Goal: Complete application form: Complete application form

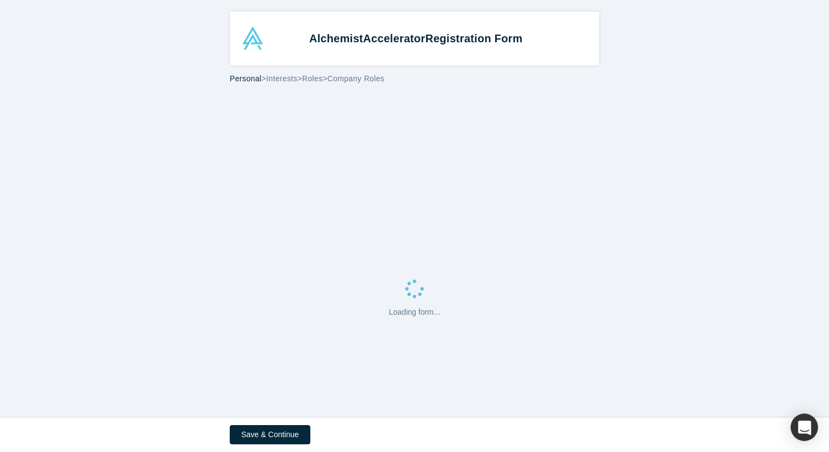
select select "US"
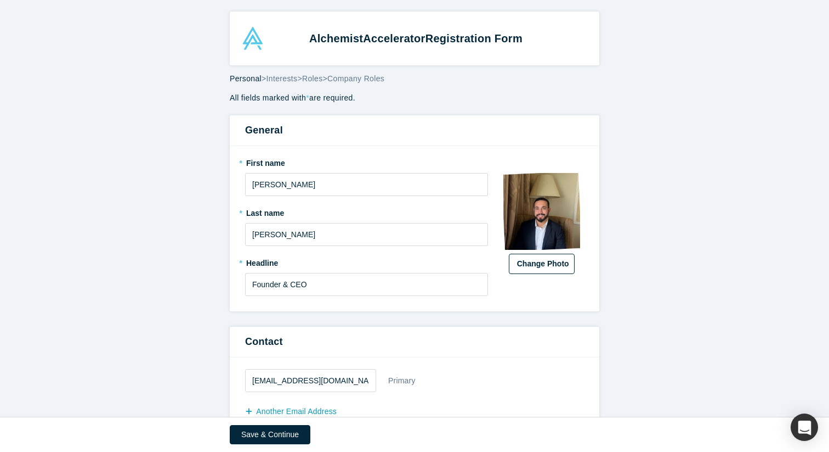
click at [544, 264] on button "Change Photo" at bounding box center [542, 263] width 66 height 20
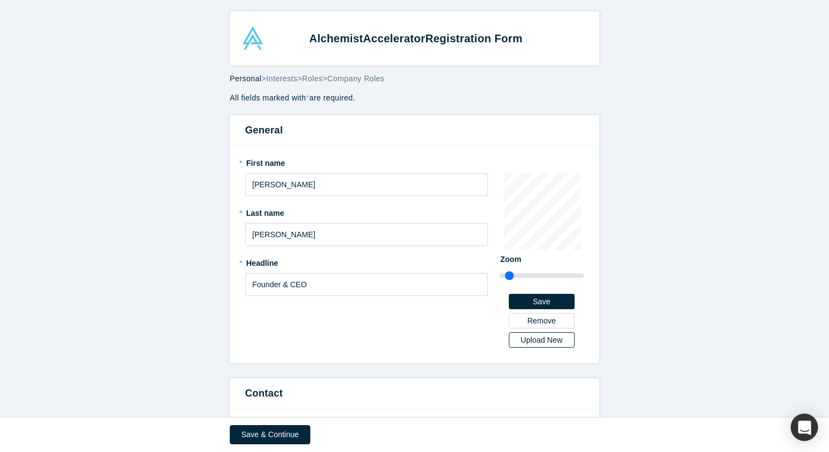
click at [547, 336] on div "Upload New" at bounding box center [542, 340] width 50 height 8
click at [0, 0] on input "Upload New" at bounding box center [0, 0] width 0 height 0
drag, startPoint x: 509, startPoint y: 276, endPoint x: 490, endPoint y: 276, distance: 19.2
click at [500, 276] on input "range" at bounding box center [542, 275] width 85 height 13
drag, startPoint x: 501, startPoint y: 272, endPoint x: 510, endPoint y: 274, distance: 9.0
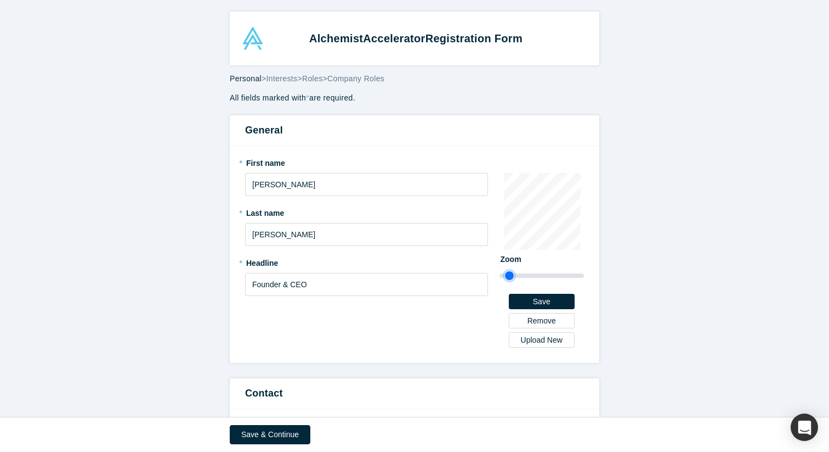
type input "1"
click at [510, 274] on input "range" at bounding box center [542, 275] width 85 height 13
click at [536, 303] on button "Save" at bounding box center [542, 301] width 66 height 15
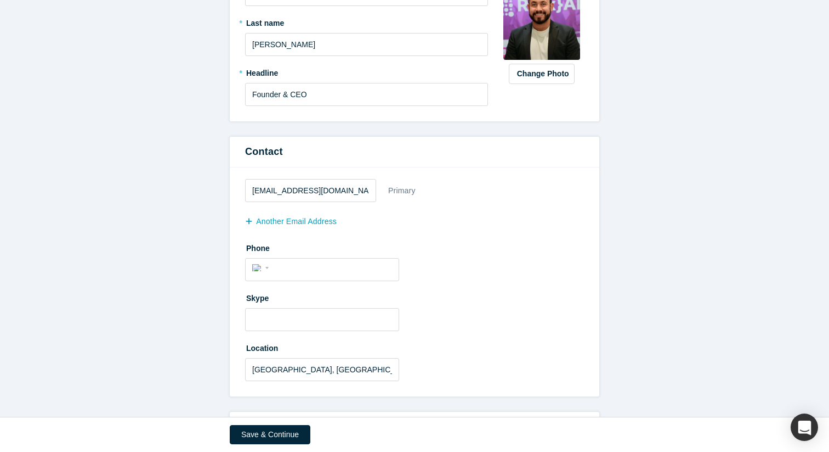
scroll to position [196, 0]
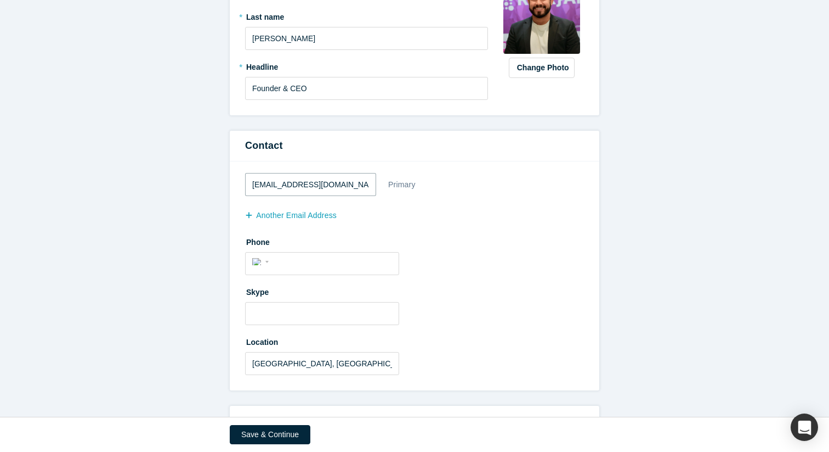
drag, startPoint x: 284, startPoint y: 183, endPoint x: 201, endPoint y: 180, distance: 82.9
click at [207, 181] on form "All fields marked with * are required. General * First name Houssam Eddine * La…" at bounding box center [414, 323] width 829 height 855
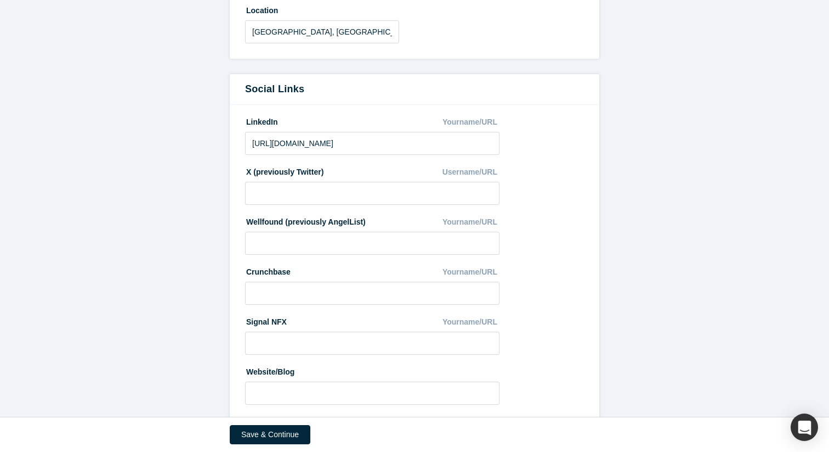
scroll to position [546, 0]
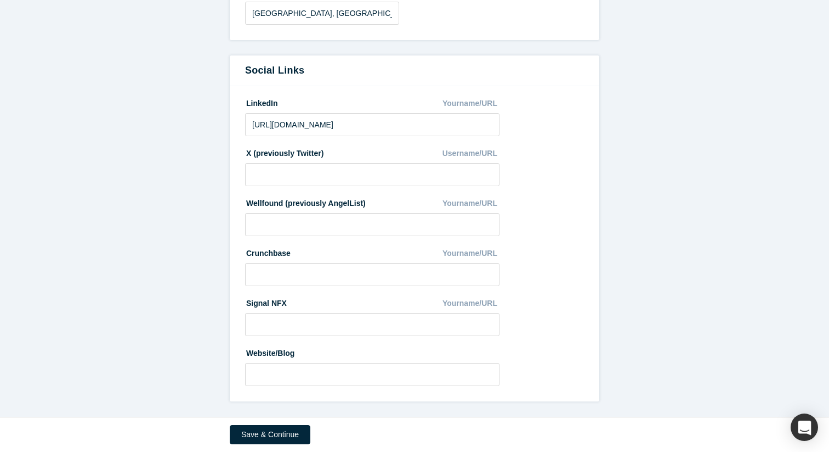
type input "[EMAIL_ADDRESS][DOMAIN_NAME]"
click at [300, 355] on div "Website/Blog" at bounding box center [372, 352] width 255 height 19
click at [290, 361] on div "Website/Blog" at bounding box center [372, 352] width 255 height 19
click at [283, 368] on input at bounding box center [372, 374] width 255 height 23
paste input "[URL][DOMAIN_NAME]"
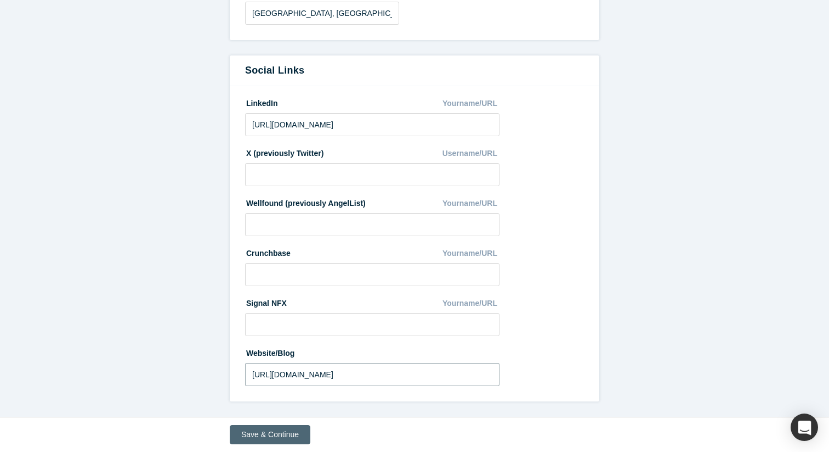
type input "[URL][DOMAIN_NAME]"
click at [272, 432] on button "Save & Continue" at bounding box center [270, 434] width 81 height 19
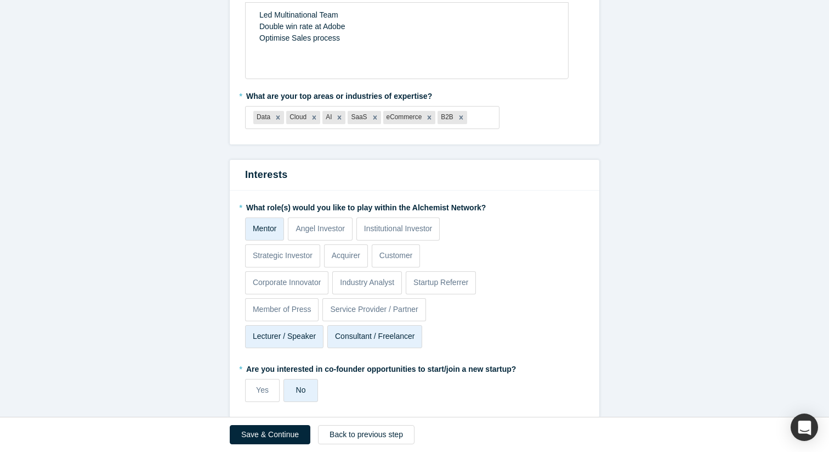
scroll to position [484, 0]
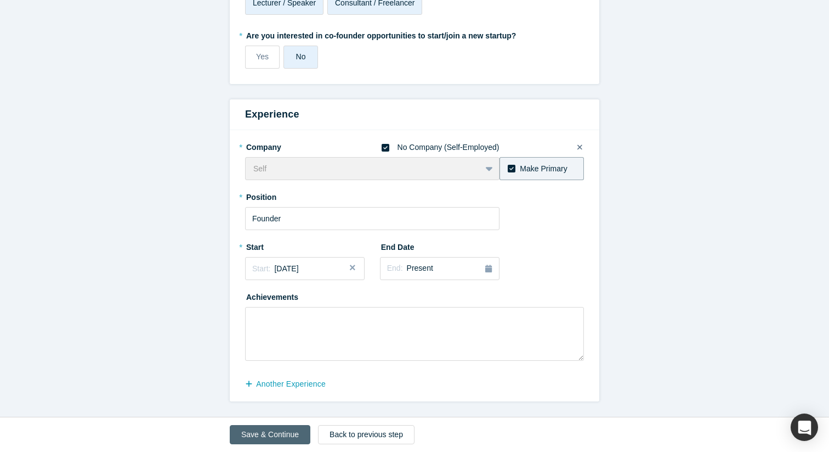
click at [266, 429] on button "Save & Continue" at bounding box center [270, 434] width 81 height 19
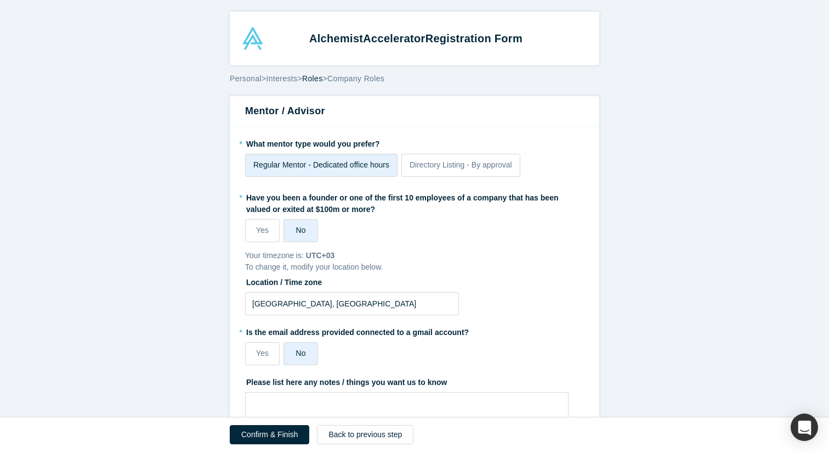
click at [336, 174] on label "Regular Mentor - Dedicated office hours" at bounding box center [321, 165] width 153 height 23
click at [0, 0] on input "Regular Mentor - Dedicated office hours" at bounding box center [0, 0] width 0 height 0
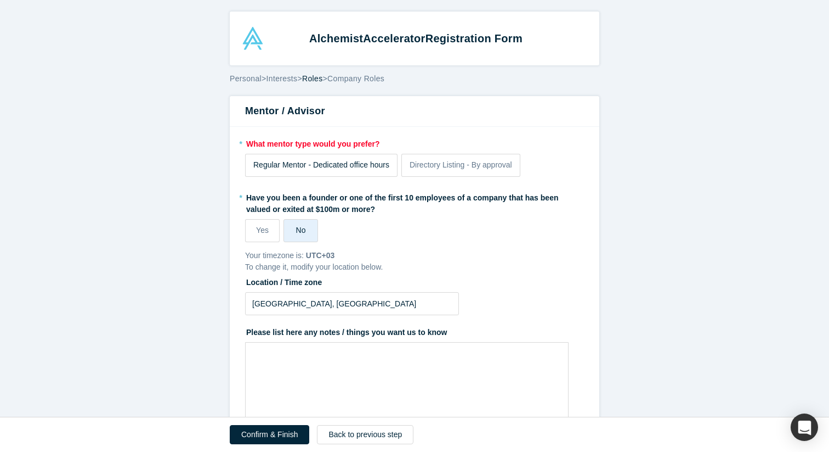
click at [336, 174] on label "Regular Mentor - Dedicated office hours" at bounding box center [321, 165] width 153 height 23
click at [0, 0] on input "Regular Mentor - Dedicated office hours" at bounding box center [0, 0] width 0 height 0
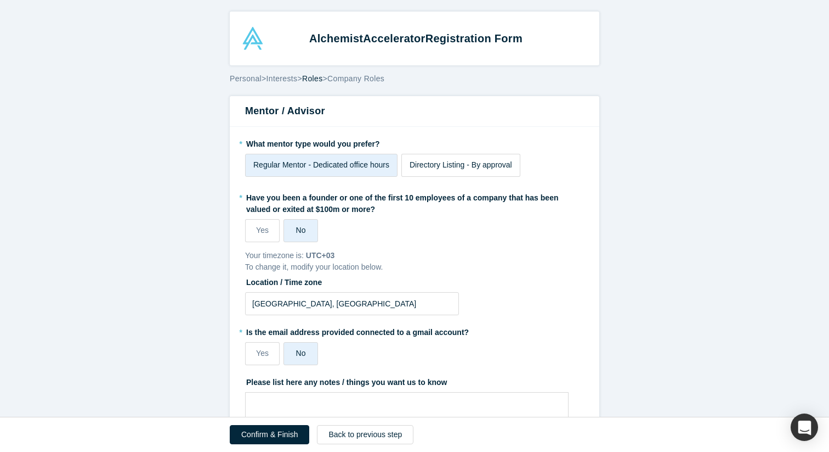
click at [443, 174] on label "Directory Listing - By approval" at bounding box center [461, 165] width 119 height 23
click at [0, 0] on input "Directory Listing - By approval" at bounding box center [0, 0] width 0 height 0
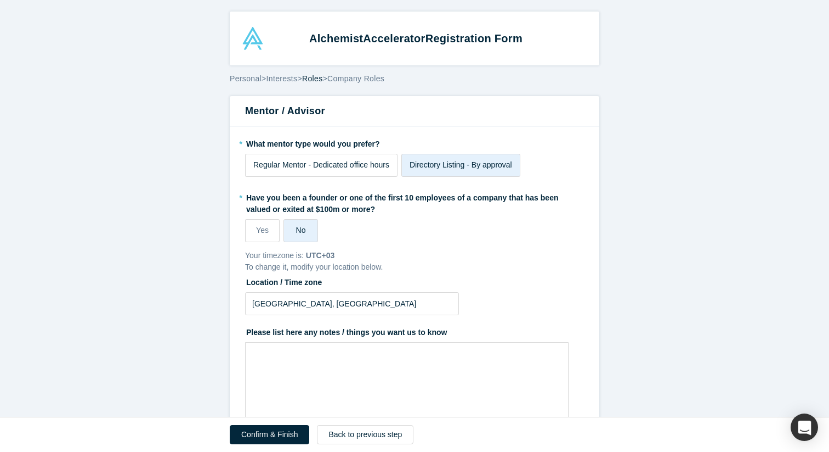
click at [334, 173] on label "Regular Mentor - Dedicated office hours" at bounding box center [321, 165] width 153 height 23
click at [0, 0] on input "Regular Mentor - Dedicated office hours" at bounding box center [0, 0] width 0 height 0
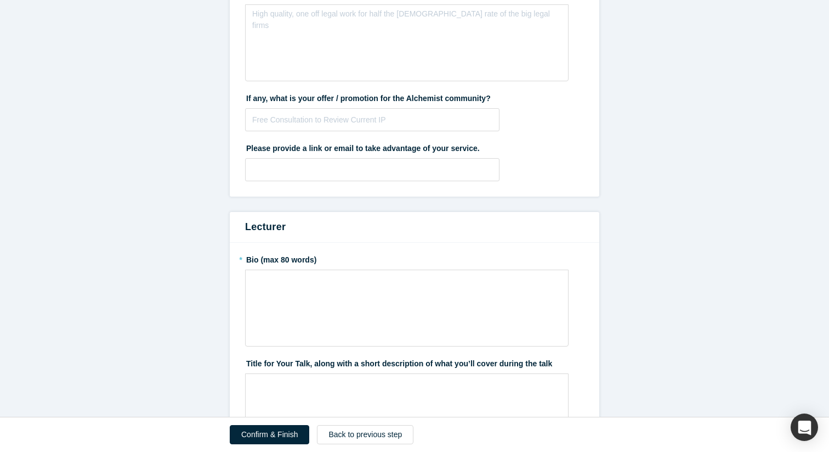
scroll to position [849, 0]
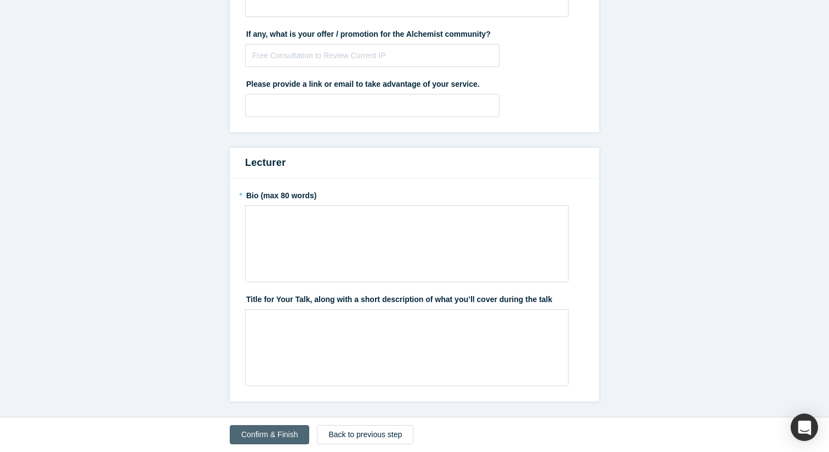
click at [250, 432] on button "Confirm & Finish" at bounding box center [270, 434] width 80 height 19
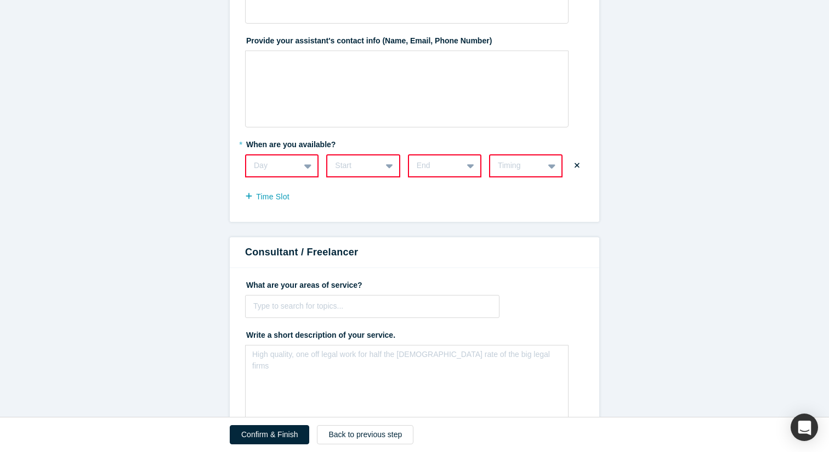
scroll to position [523, 0]
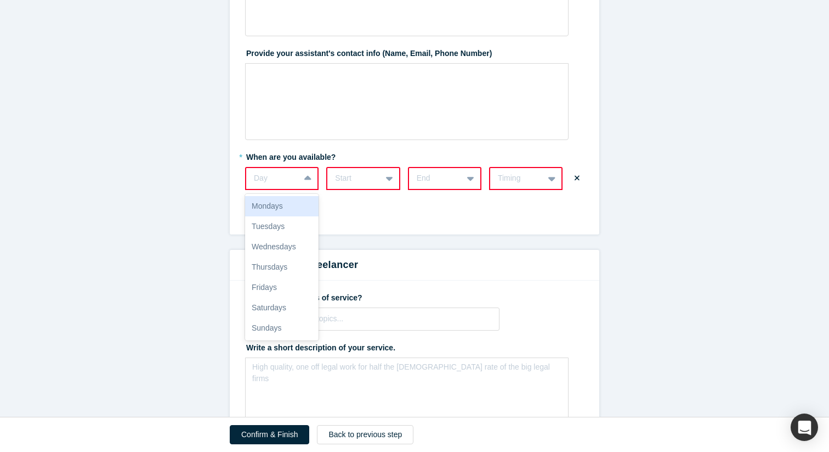
click at [306, 182] on icon at bounding box center [307, 178] width 7 height 11
click at [294, 306] on div "Saturdays" at bounding box center [282, 307] width 74 height 20
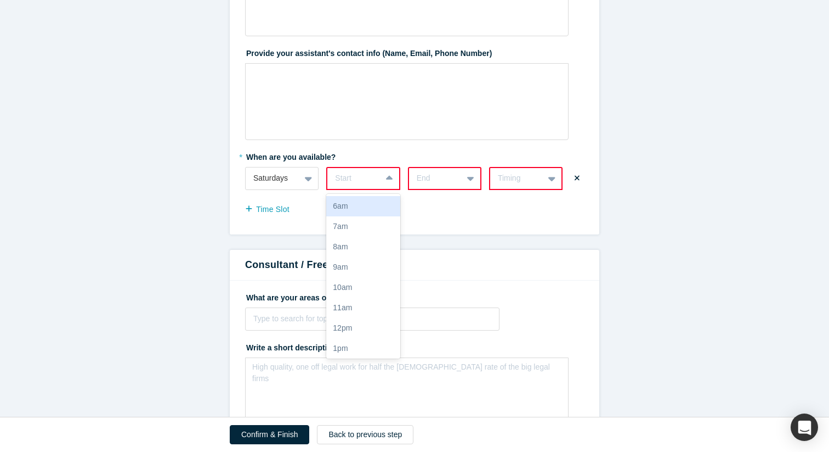
click at [386, 182] on icon at bounding box center [389, 178] width 7 height 11
click at [377, 205] on div "6am" at bounding box center [363, 206] width 74 height 20
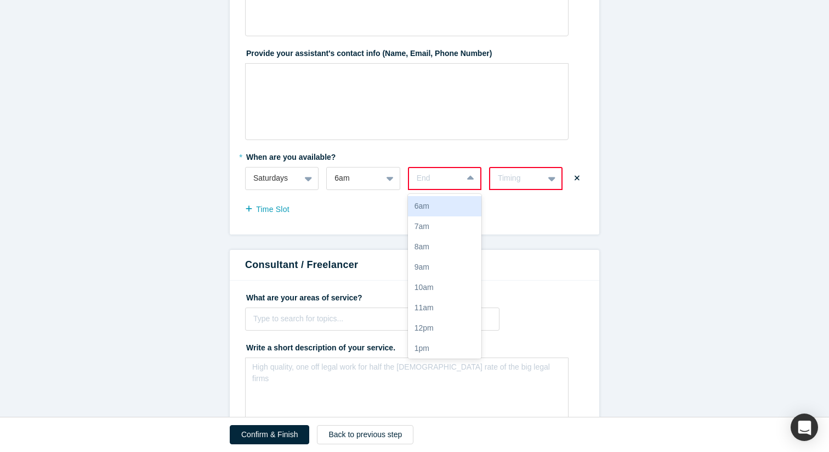
click at [457, 180] on div "End" at bounding box center [435, 178] width 53 height 18
click at [444, 341] on div "10pm" at bounding box center [445, 346] width 74 height 20
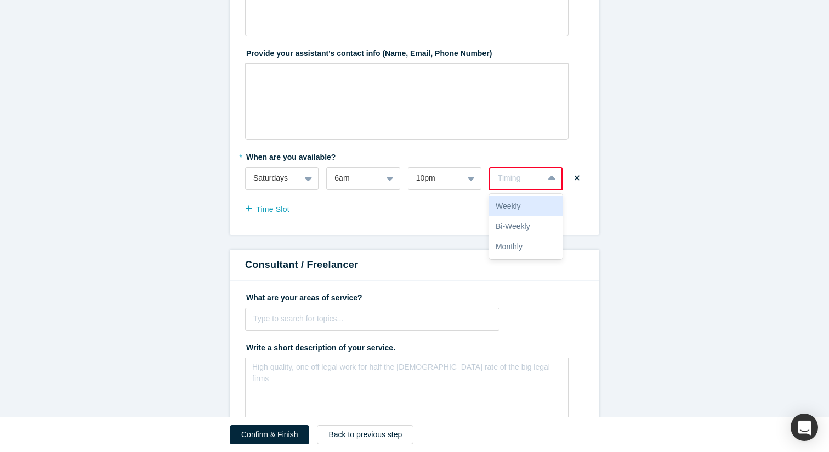
click at [533, 185] on div "Timing" at bounding box center [526, 178] width 74 height 23
click at [532, 237] on div "Monthly" at bounding box center [526, 246] width 74 height 20
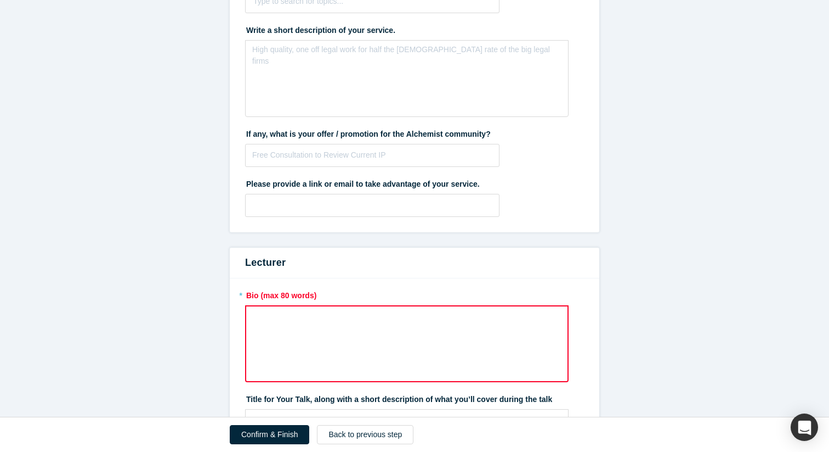
scroll to position [924, 0]
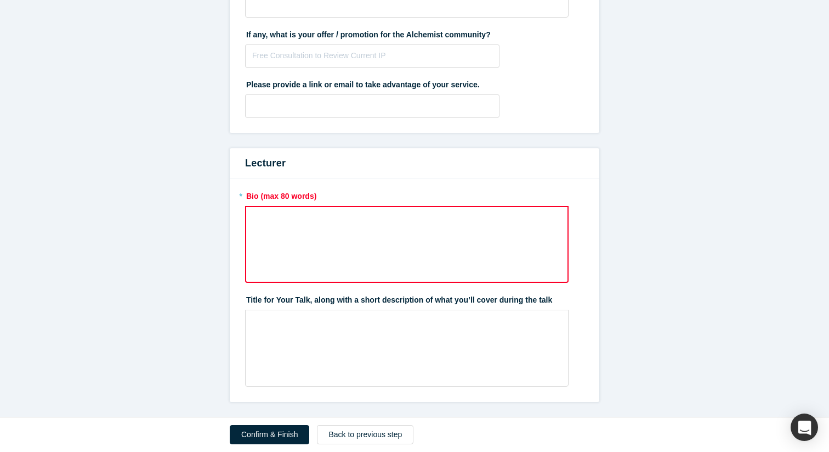
click at [364, 239] on div "rdw-wrapper" at bounding box center [407, 244] width 324 height 77
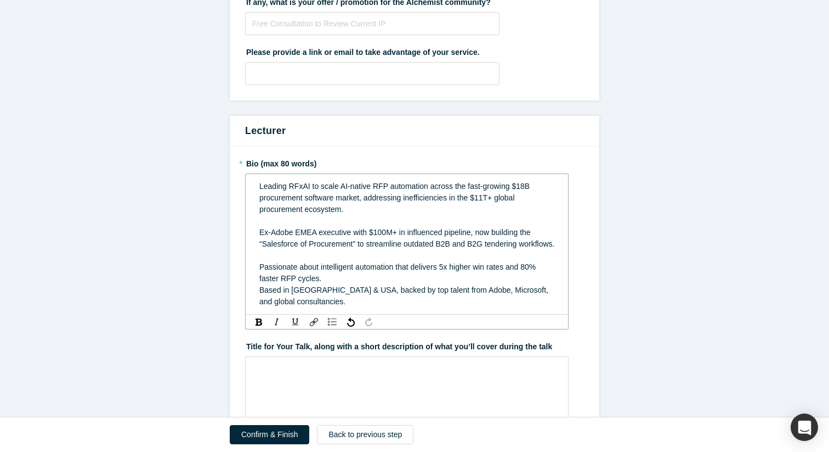
scroll to position [868, 0]
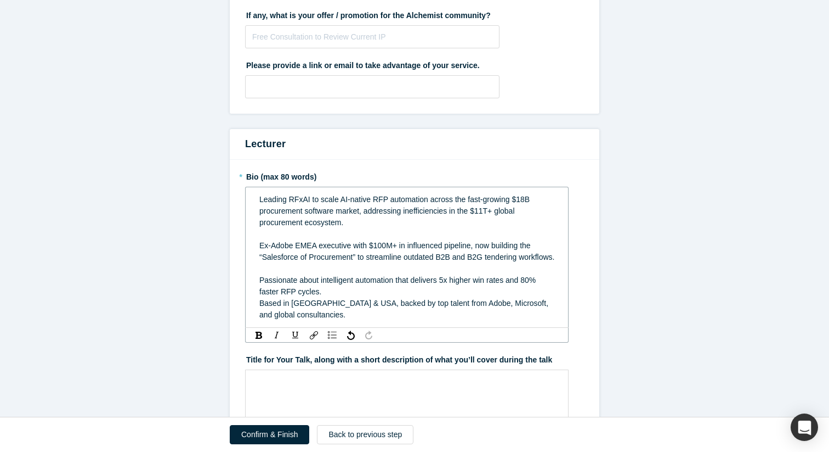
click at [259, 200] on span "Leading RFxAI to scale AI-native RFP automation across the fast-growing $18B pr…" at bounding box center [395, 211] width 273 height 32
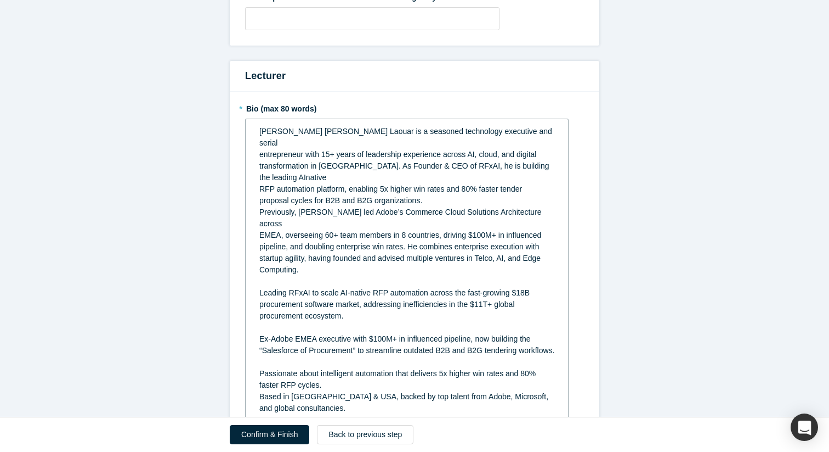
scroll to position [939, 0]
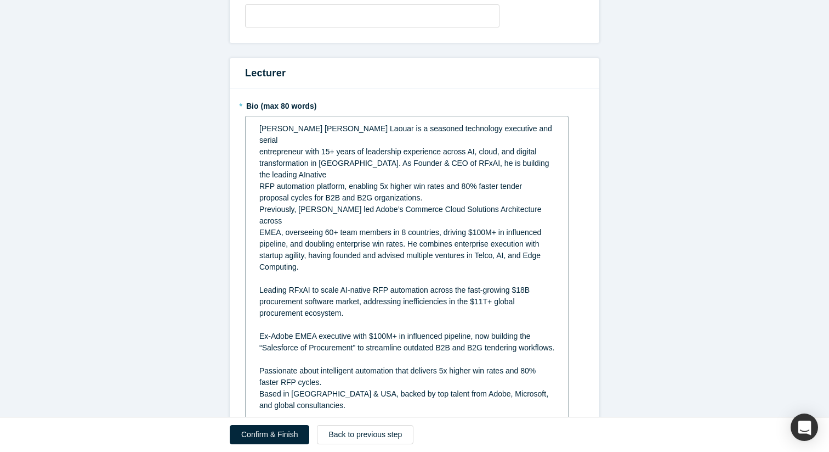
click at [267, 164] on span "transformation in EMEA. As Founder & CEO of RFxAI, he is building the leading A…" at bounding box center [405, 169] width 292 height 20
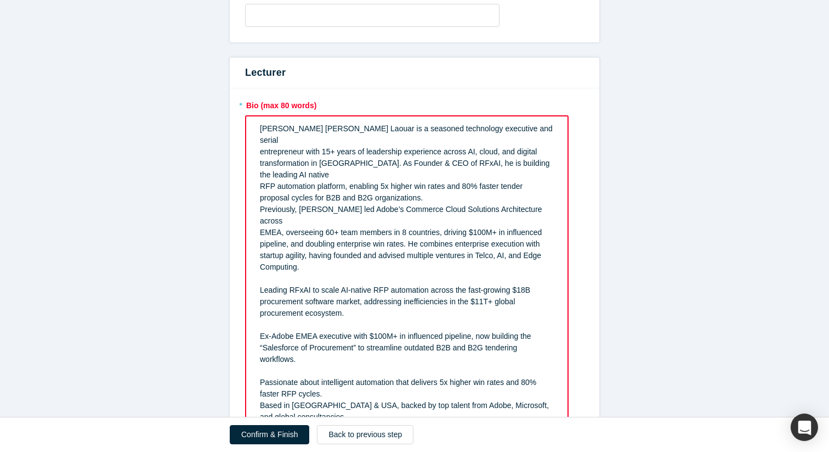
click at [261, 182] on span "RFP automation platform, enabling 5x higher win rates and 80% faster tender" at bounding box center [391, 186] width 263 height 9
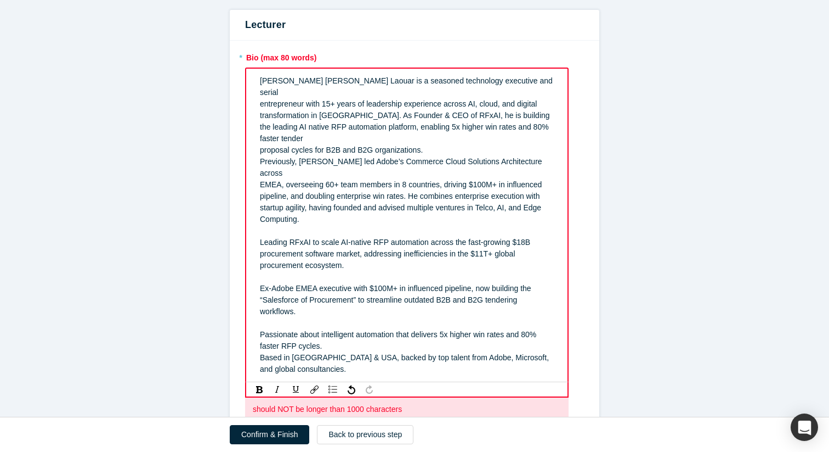
scroll to position [978, 0]
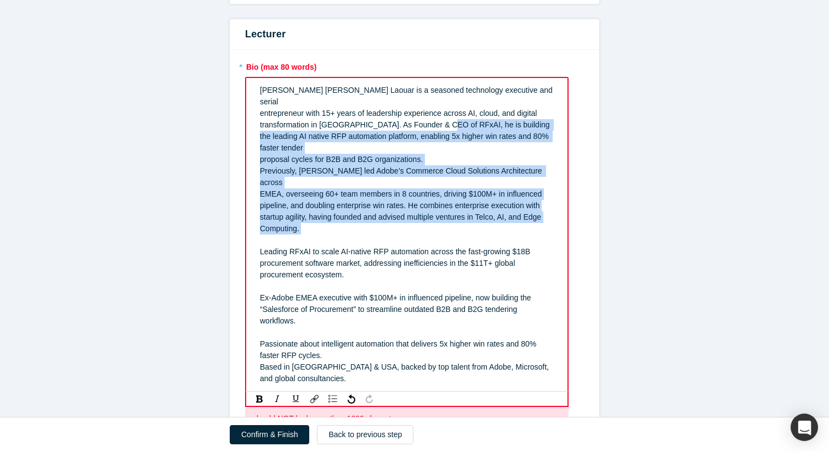
drag, startPoint x: 313, startPoint y: 200, endPoint x: 445, endPoint y: 115, distance: 156.4
click at [445, 115] on div "Houssam Eddine Kassah Laouar is a seasoned technology executive and serial entr…" at bounding box center [407, 234] width 295 height 300
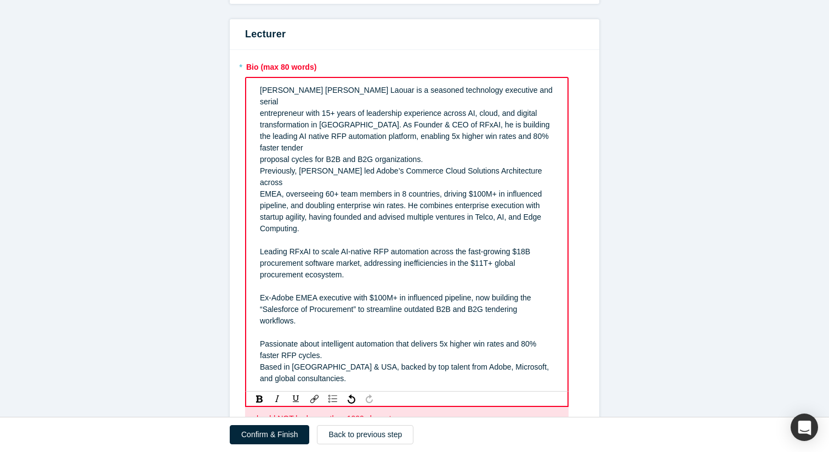
scroll to position [974, 0]
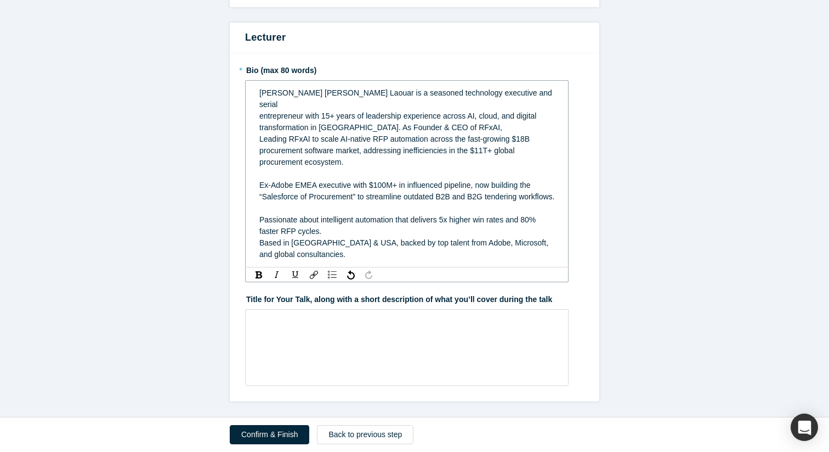
click at [345, 123] on span "transformation in EMEA. As Founder & CEO of RFxAI, Leading RFxAI to scale AI-na…" at bounding box center [395, 144] width 273 height 43
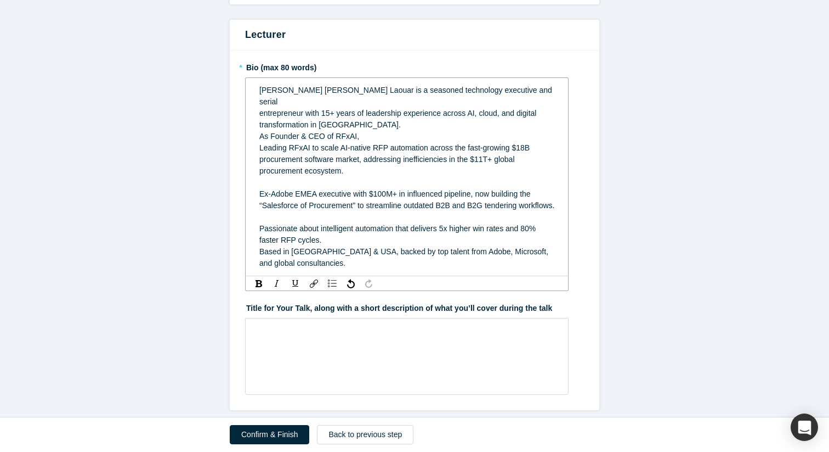
click at [260, 142] on div "transformation in EMEA. As Founder & CEO of RFxAI, Leading RFxAI to scale AI-na…" at bounding box center [407, 148] width 296 height 58
click at [260, 139] on span "transformation in EMEA. As Founder & CEO of RFxAI, Leading RFxAI to scale AI-na…" at bounding box center [395, 147] width 273 height 55
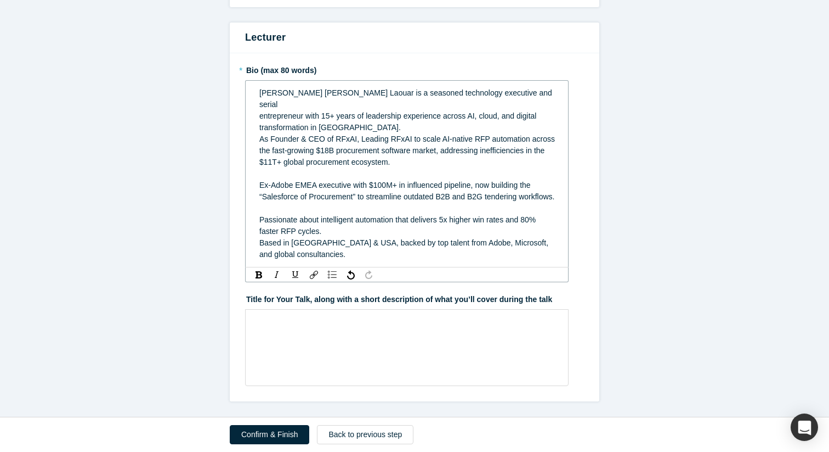
click at [351, 122] on div "transformation in EMEA. As Founder & CEO of RFxAI, Leading RFxAI to scale AI-na…" at bounding box center [407, 145] width 296 height 46
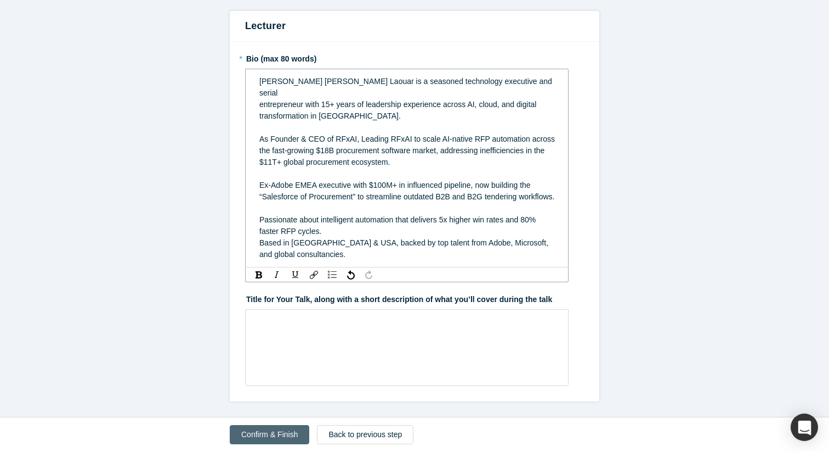
scroll to position [971, 0]
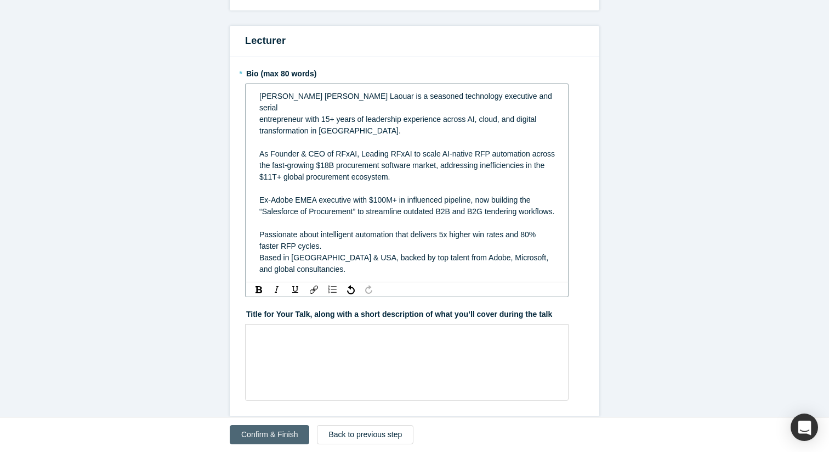
click at [249, 431] on button "Confirm & Finish" at bounding box center [270, 434] width 80 height 19
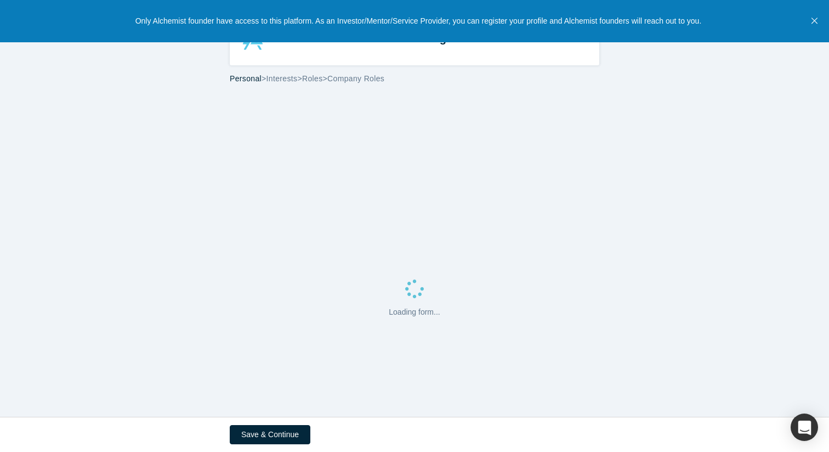
select select "US"
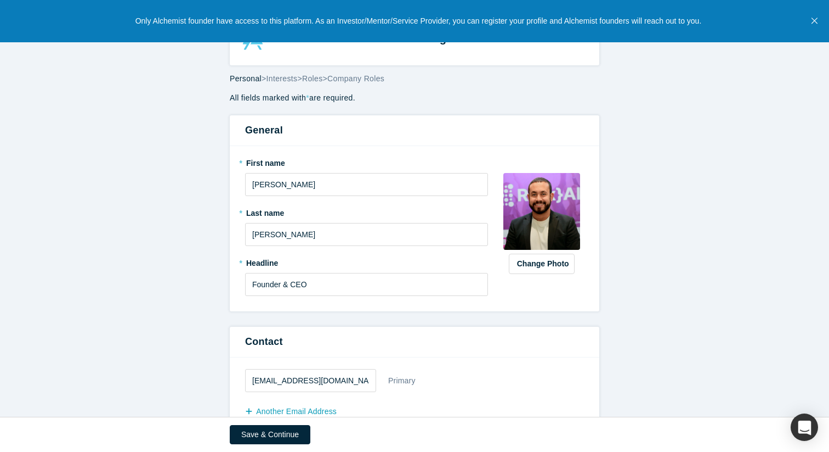
click at [817, 19] on icon "Close" at bounding box center [815, 21] width 6 height 6
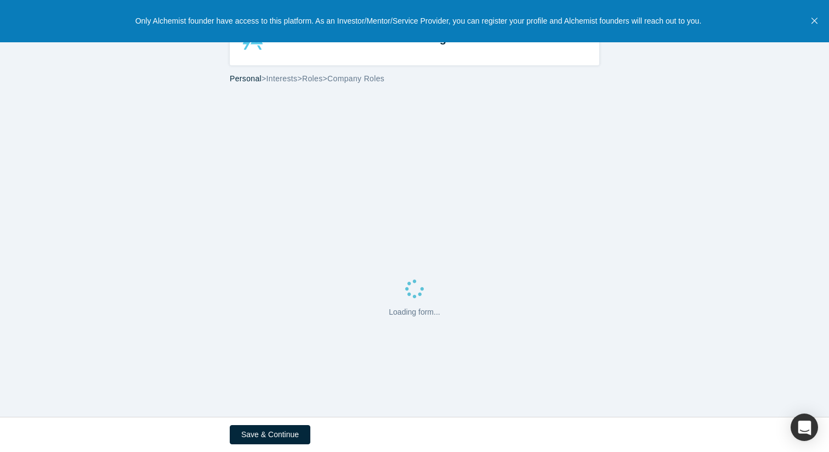
select select "US"
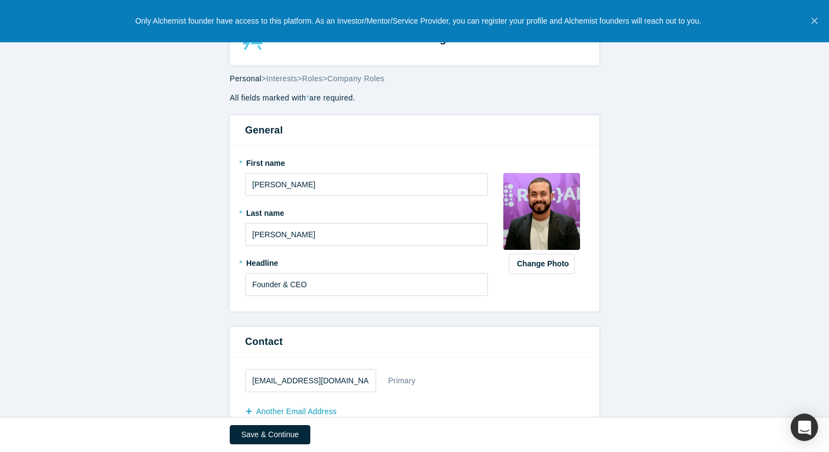
click at [816, 15] on button "Close" at bounding box center [815, 21] width 14 height 42
